Goal: Navigation & Orientation: Understand site structure

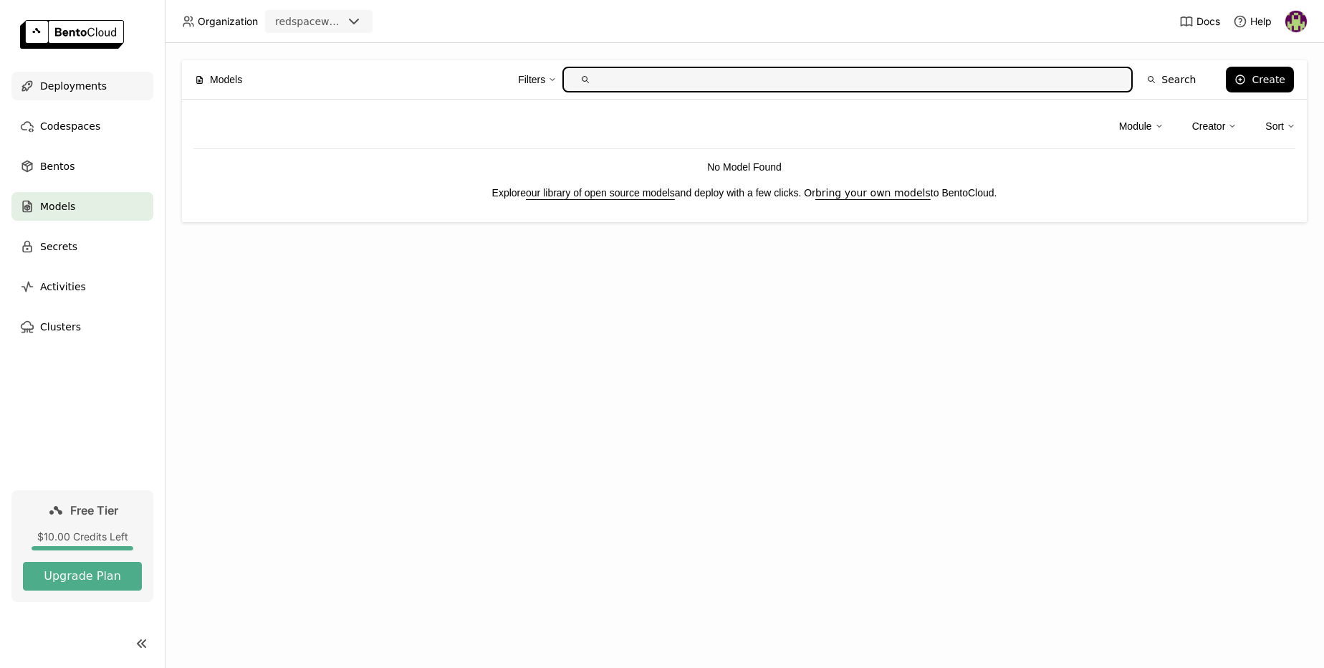
click at [78, 92] on span "Deployments" at bounding box center [73, 85] width 67 height 17
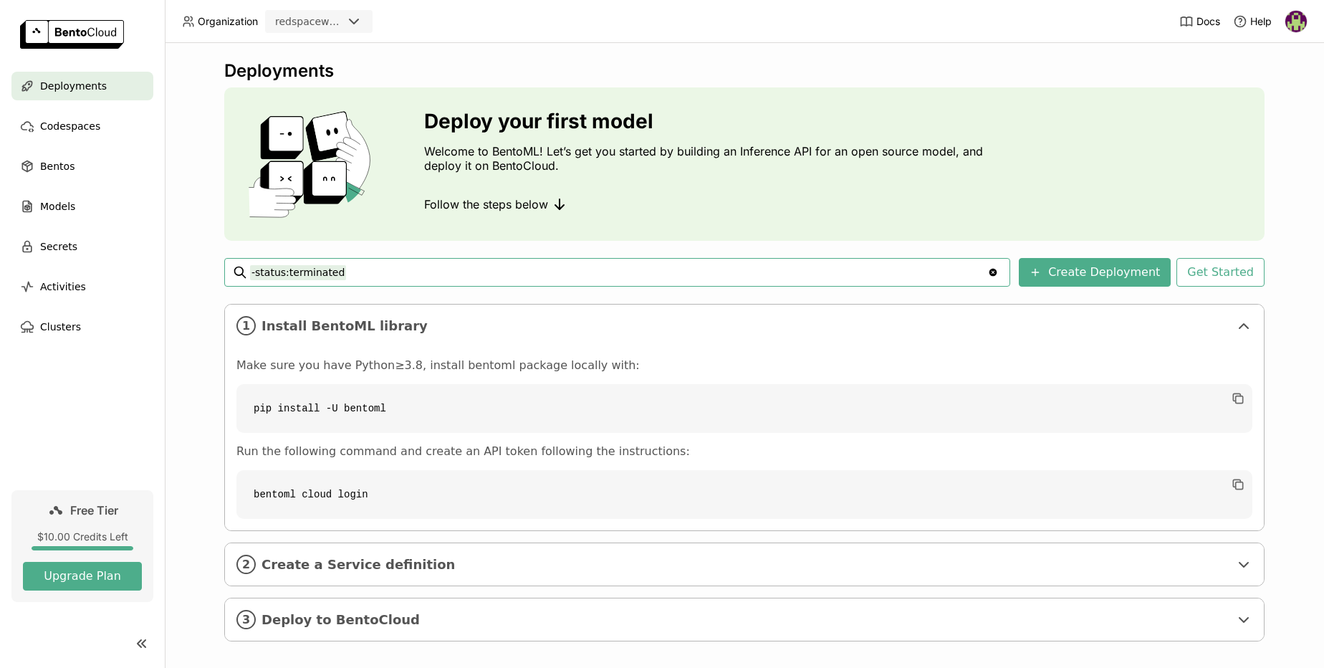
scroll to position [12, 0]
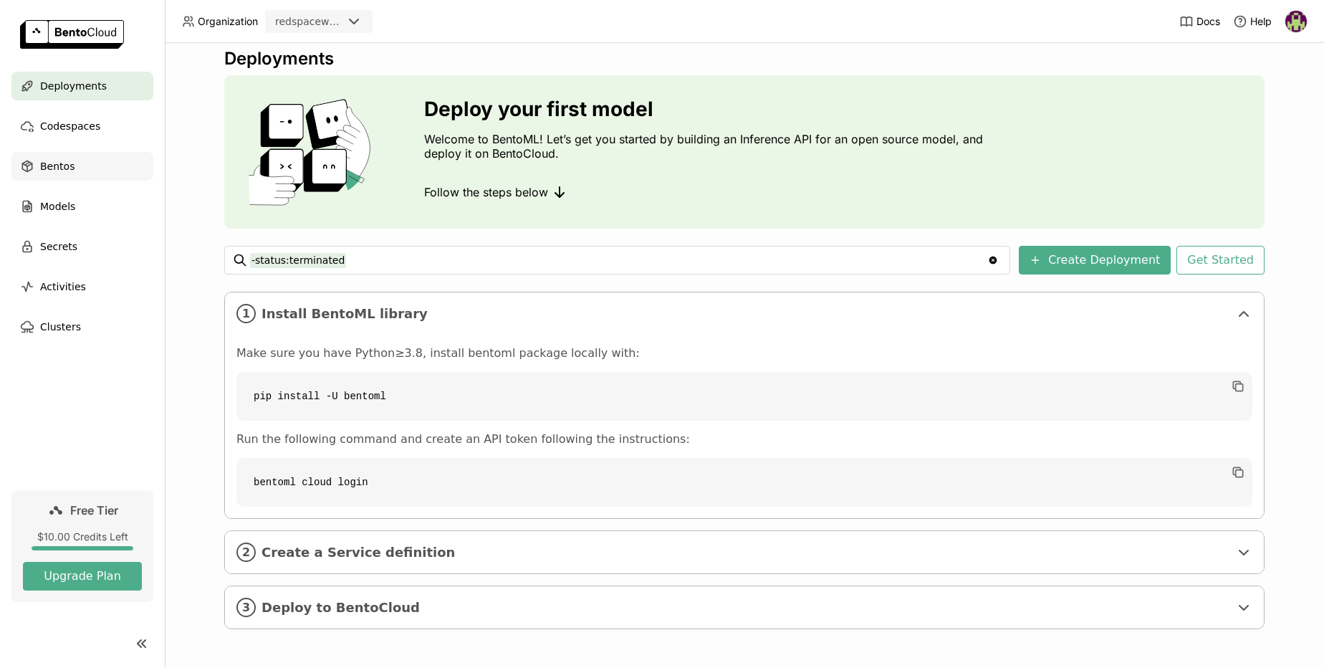
click at [54, 167] on span "Bentos" at bounding box center [57, 166] width 34 height 17
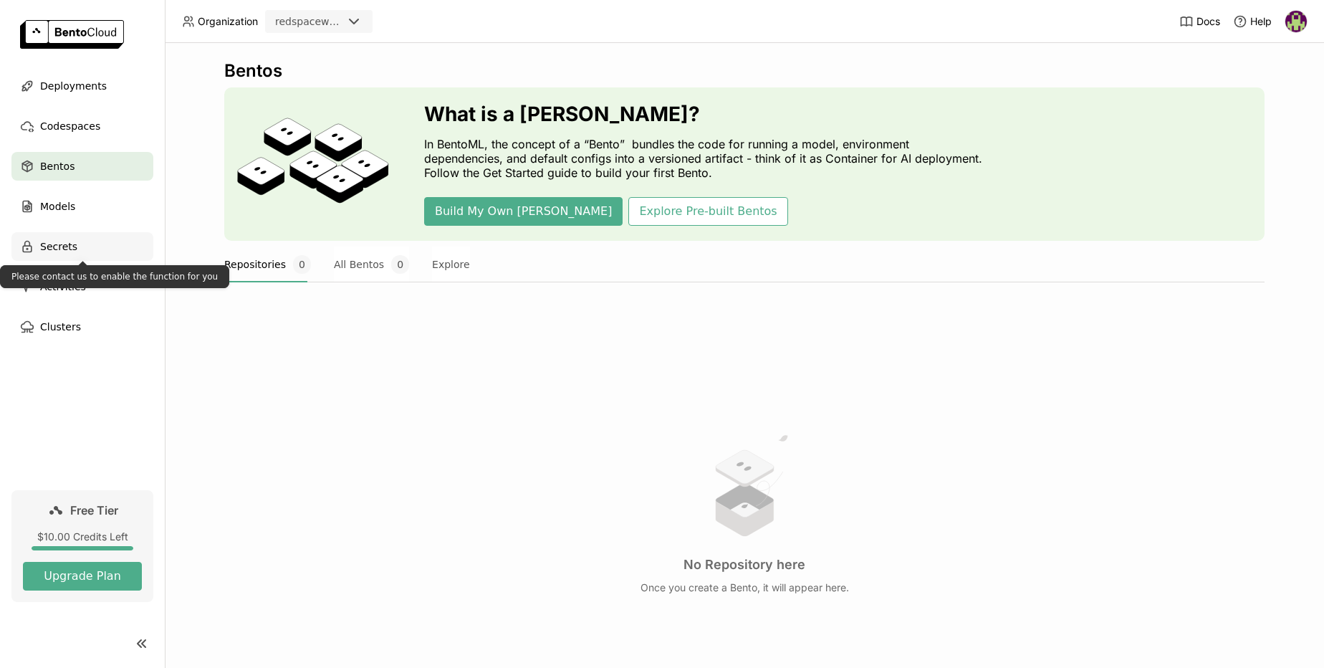
click at [61, 244] on span "Secrets" at bounding box center [58, 246] width 37 height 17
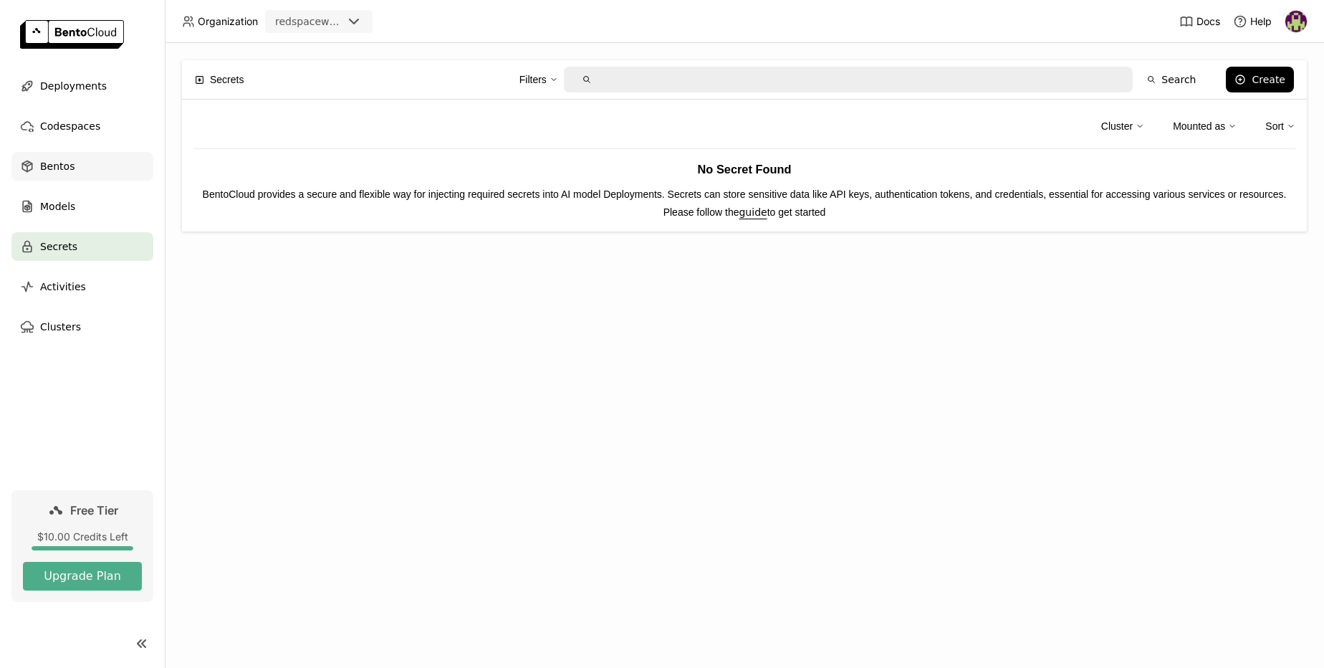
click at [59, 165] on span "Bentos" at bounding box center [57, 166] width 34 height 17
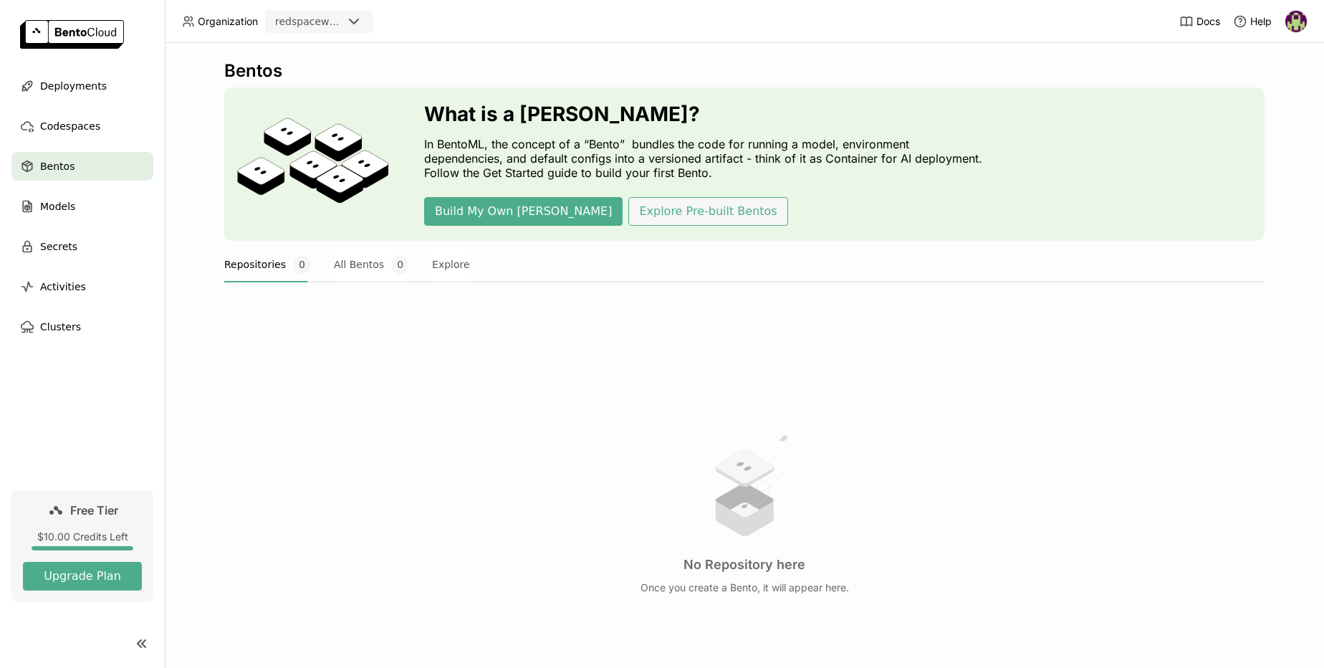
click at [648, 209] on button "Explore Pre-built Bentos" at bounding box center [707, 211] width 159 height 29
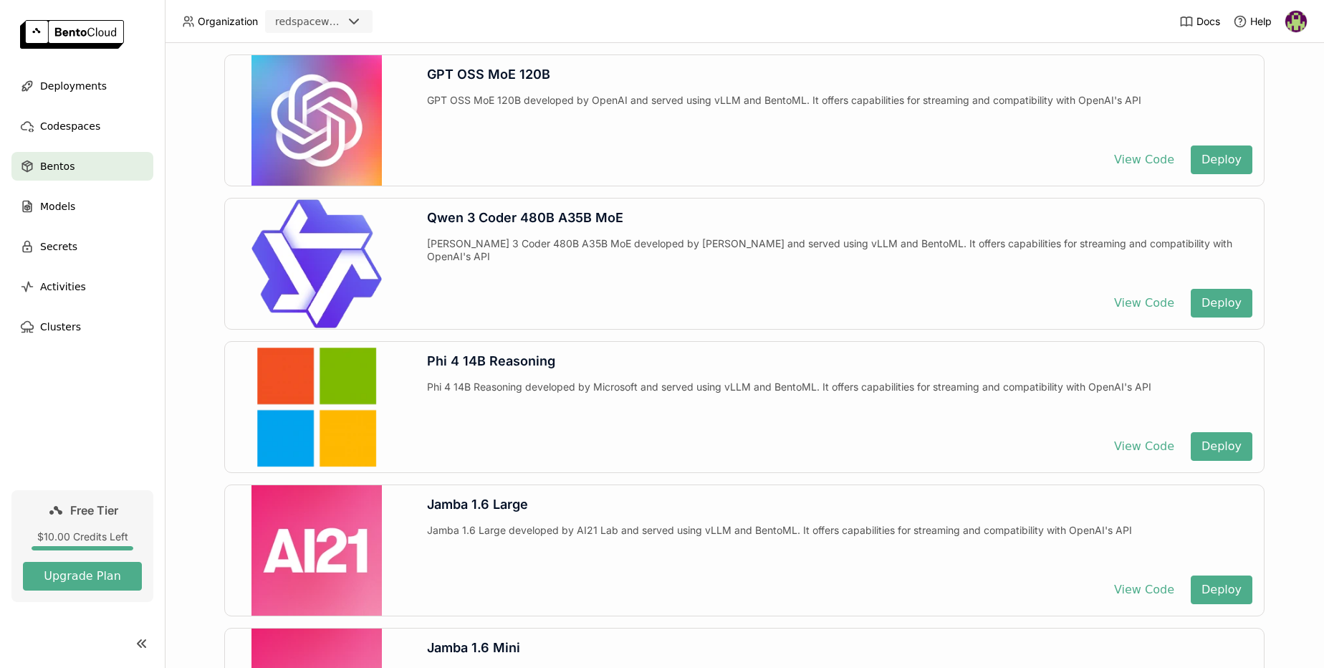
scroll to position [600, 0]
click at [64, 288] on span "Activities" at bounding box center [63, 286] width 46 height 17
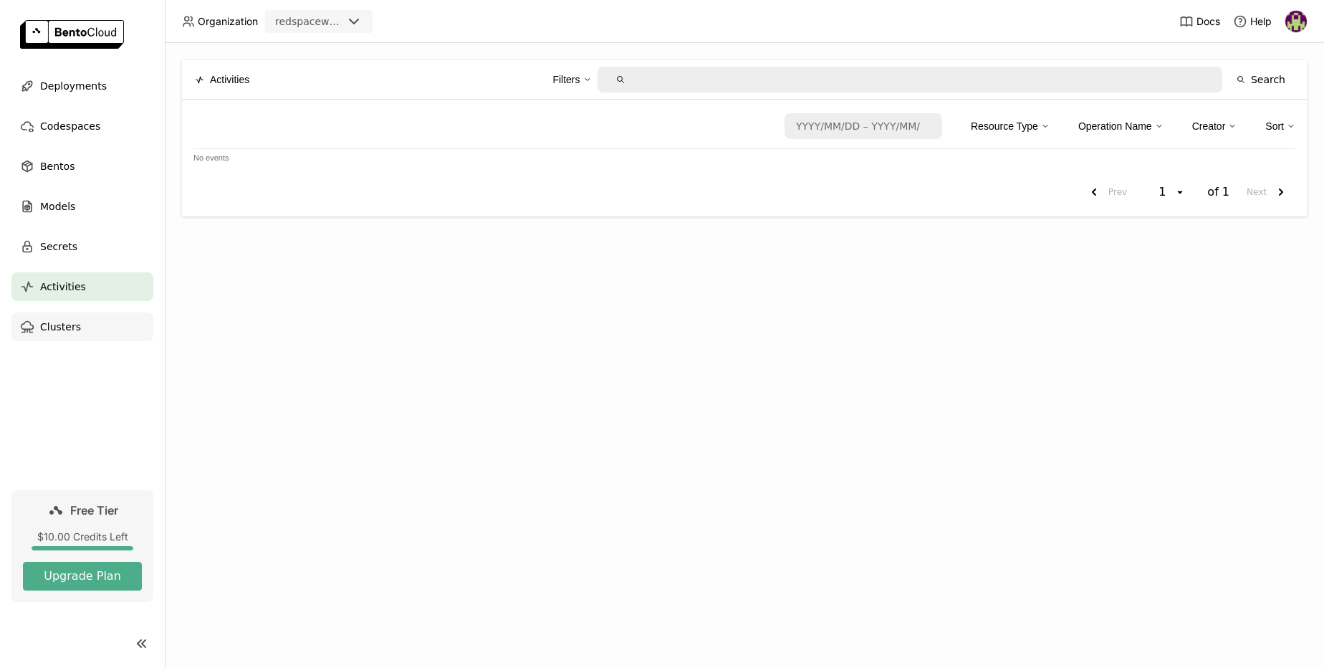
click at [70, 324] on span "Clusters" at bounding box center [60, 326] width 41 height 17
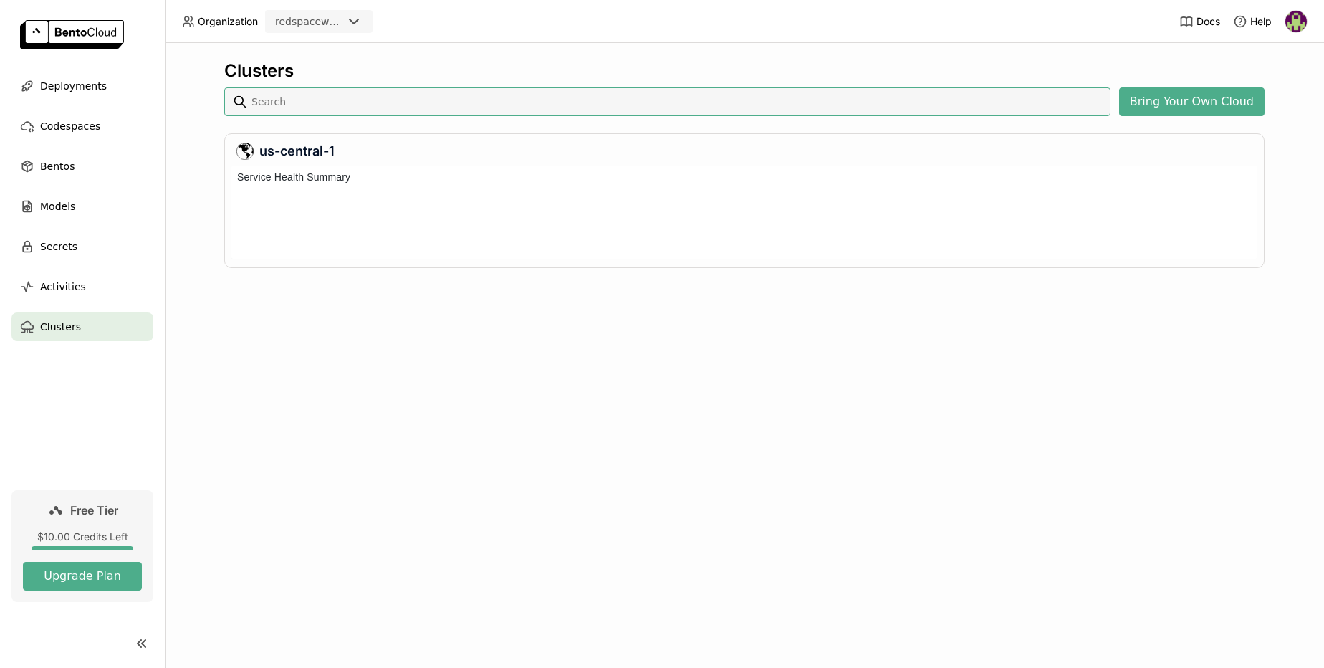
scroll to position [87, 1020]
click at [229, 25] on span "Organization" at bounding box center [228, 21] width 60 height 13
click at [354, 21] on icon at bounding box center [353, 21] width 17 height 17
click at [75, 131] on span "Codespaces" at bounding box center [70, 126] width 60 height 17
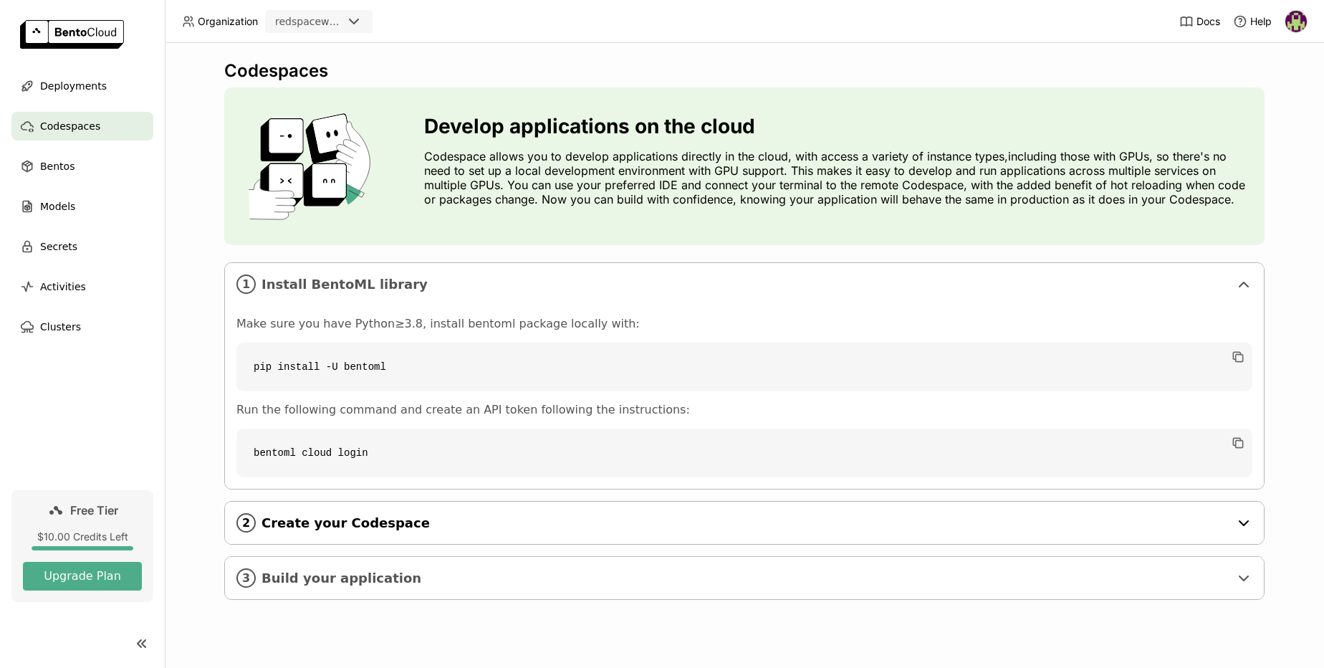
click at [346, 518] on span "Create your Codespace" at bounding box center [746, 523] width 968 height 16
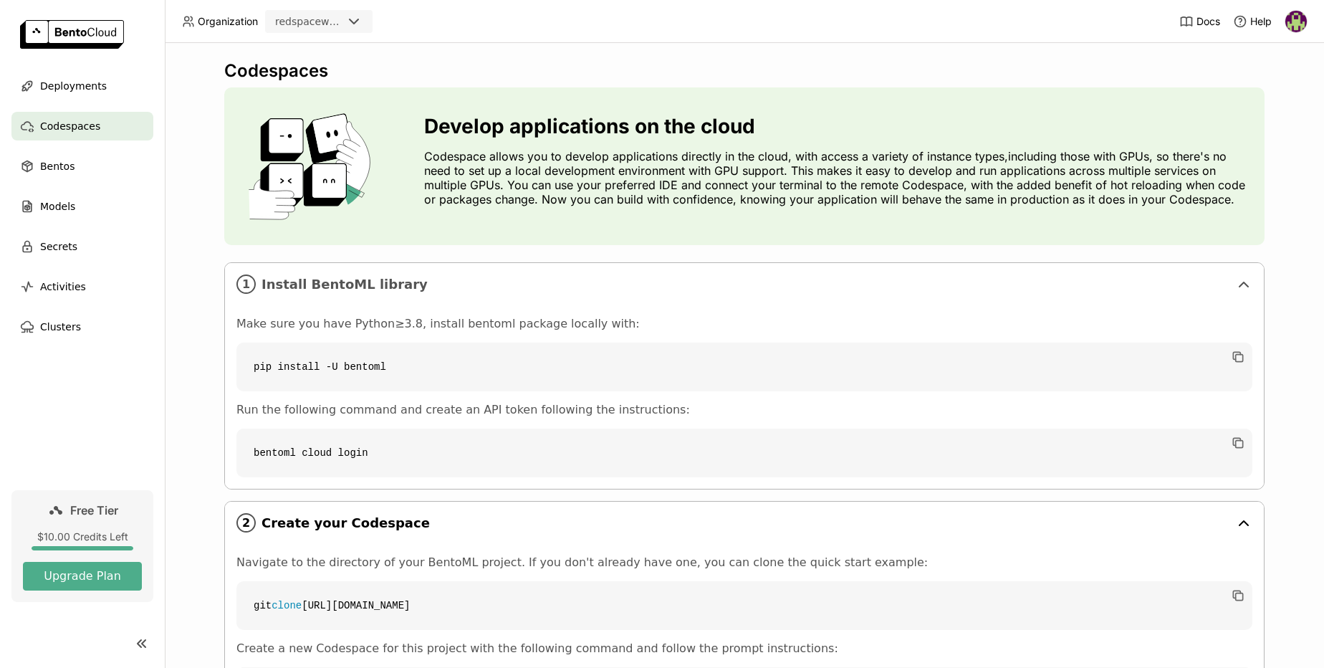
scroll to position [154, 0]
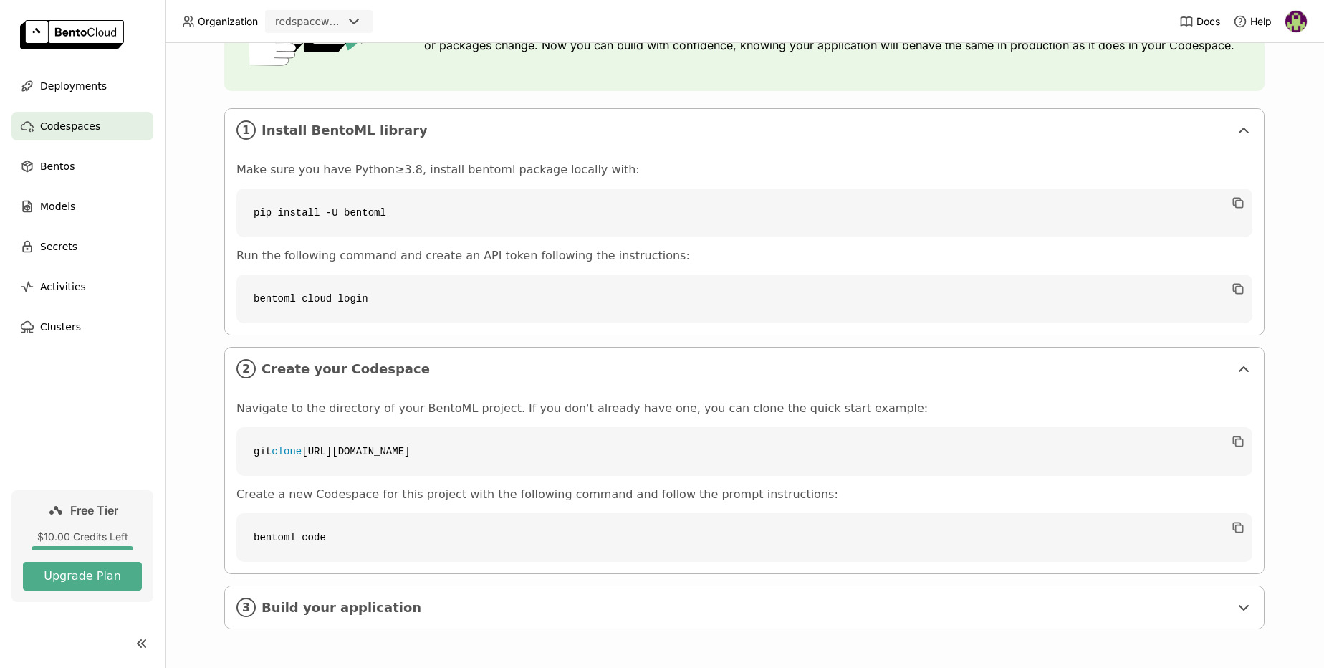
click at [1299, 19] on img at bounding box center [1296, 21] width 21 height 21
click at [1264, 77] on span "Billing" at bounding box center [1263, 75] width 27 height 13
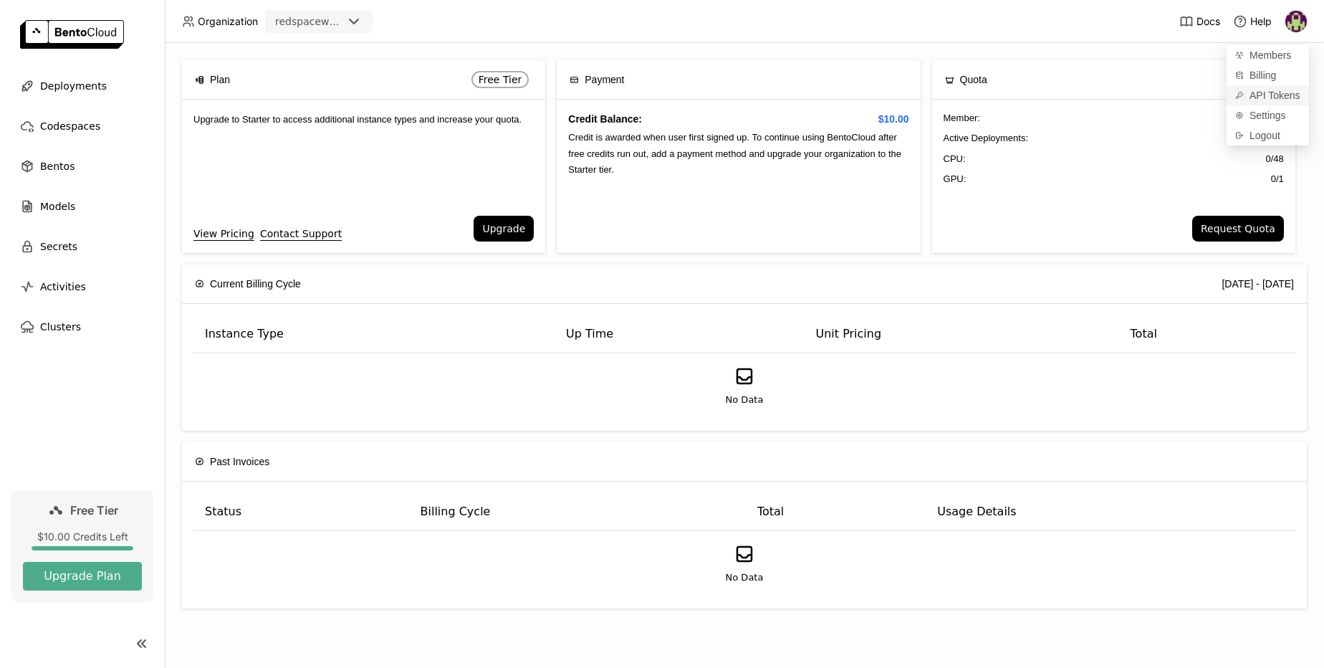
click at [1264, 96] on span "API Tokens" at bounding box center [1275, 95] width 51 height 13
